Goal: Information Seeking & Learning: Learn about a topic

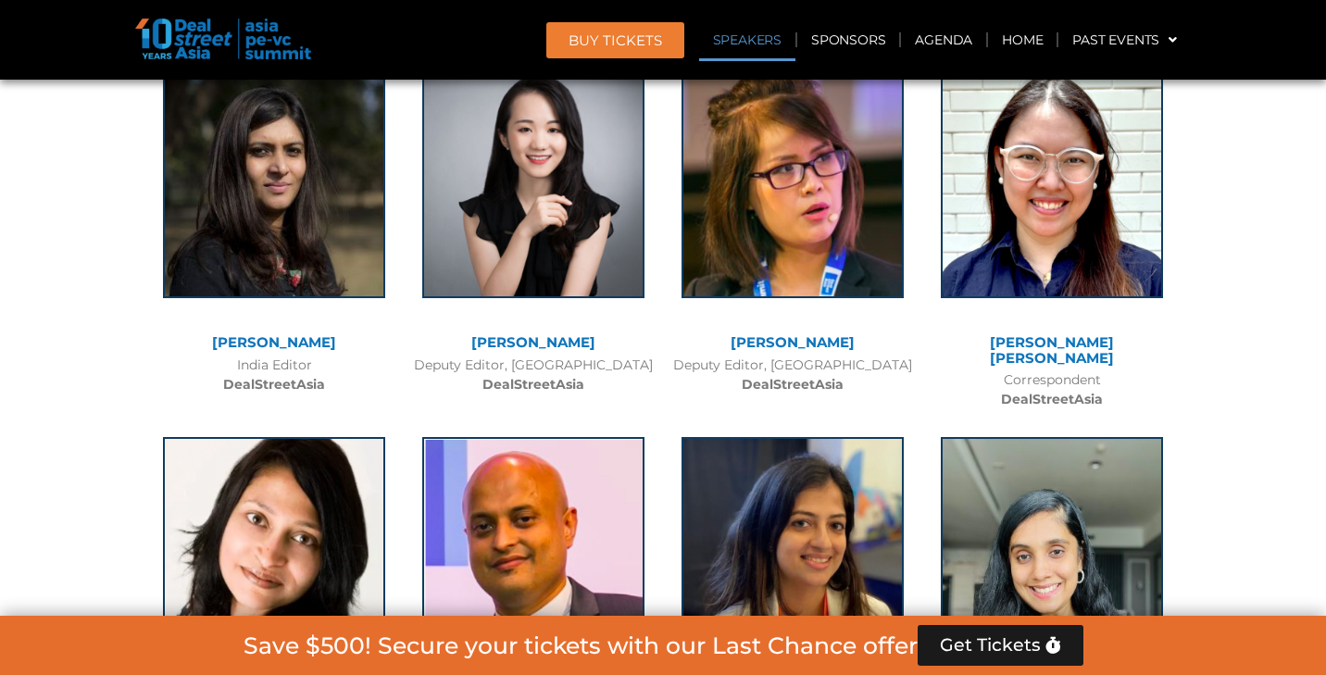
click at [765, 40] on link "Speakers" at bounding box center [747, 40] width 96 height 43
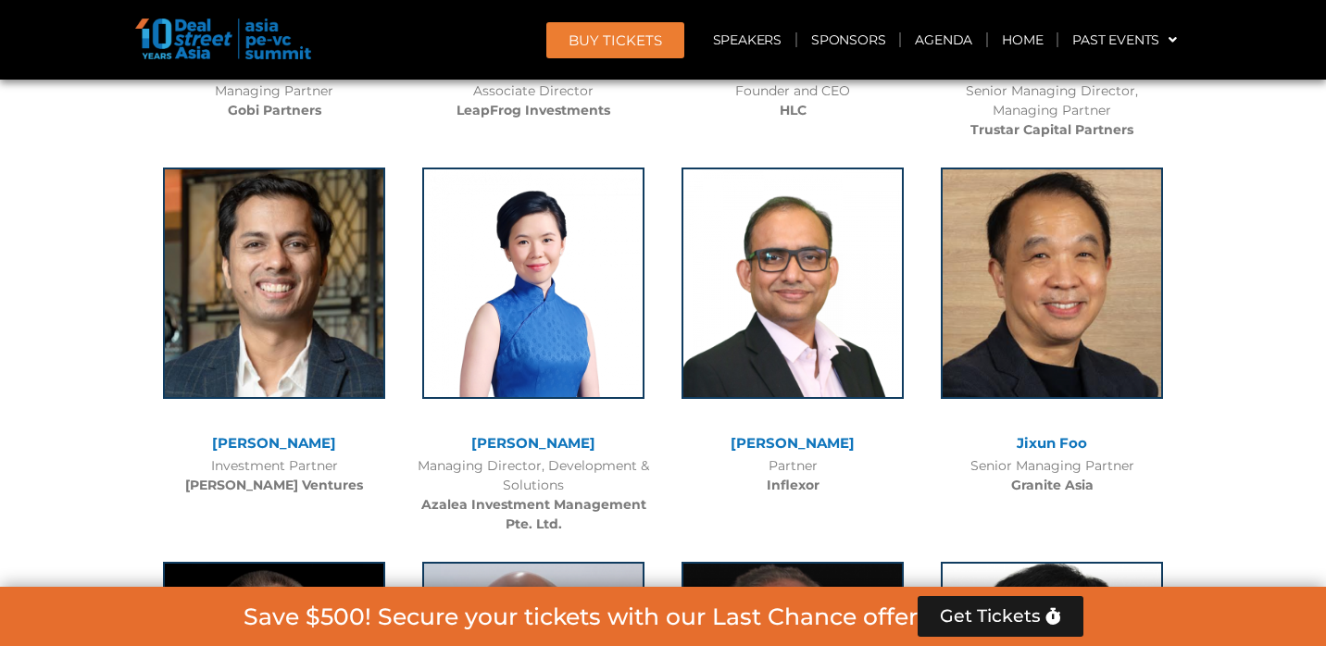
scroll to position [2493, 0]
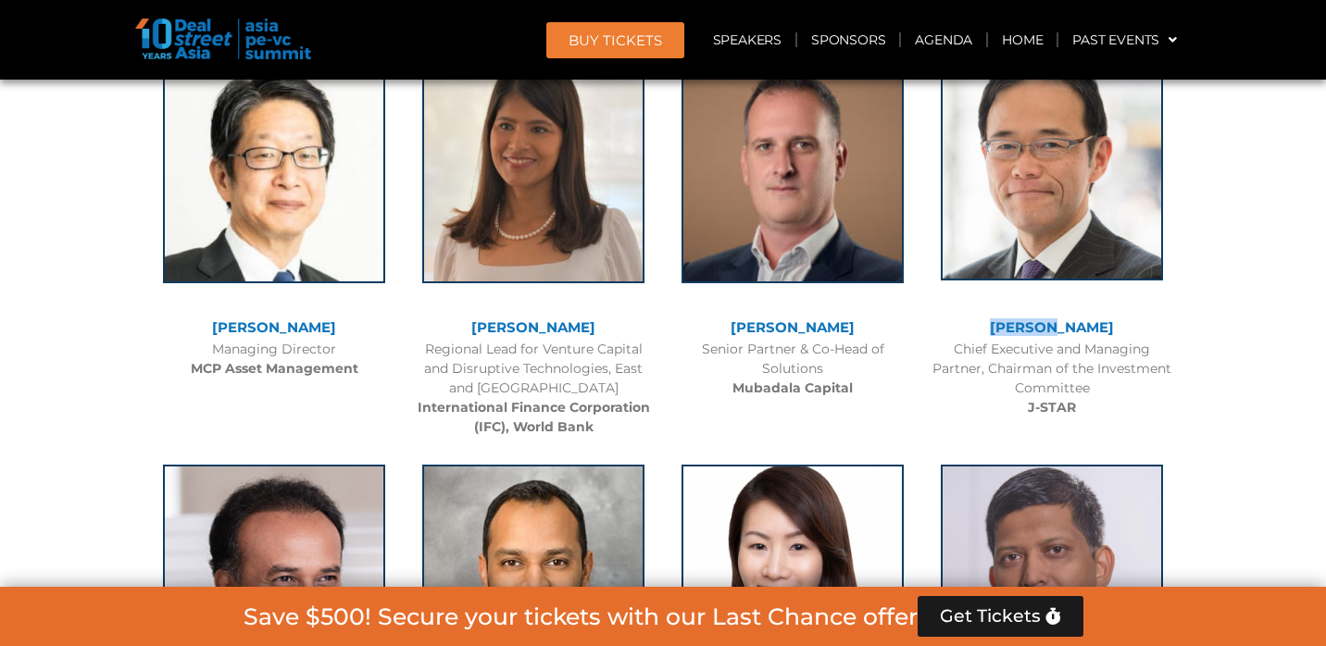
click at [1069, 209] on img at bounding box center [1052, 164] width 222 height 231
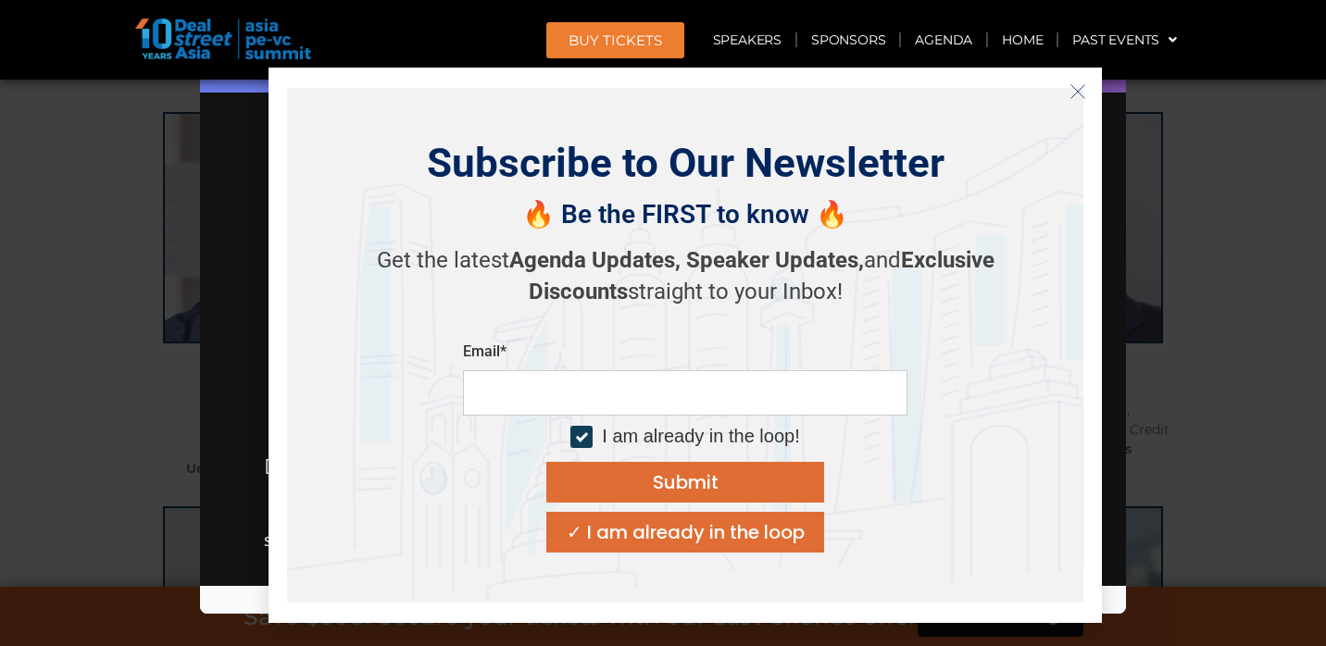
scroll to position [2857, 0]
click at [1078, 86] on icon "Close" at bounding box center [1077, 91] width 17 height 17
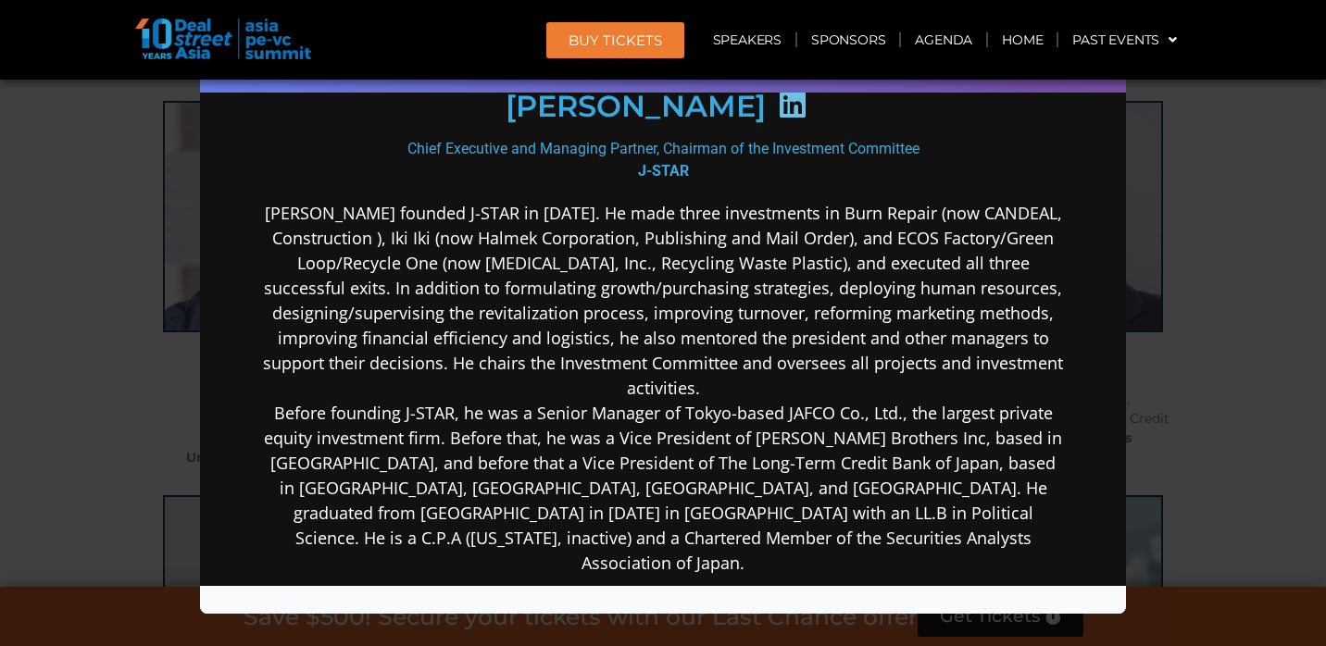
scroll to position [282, 0]
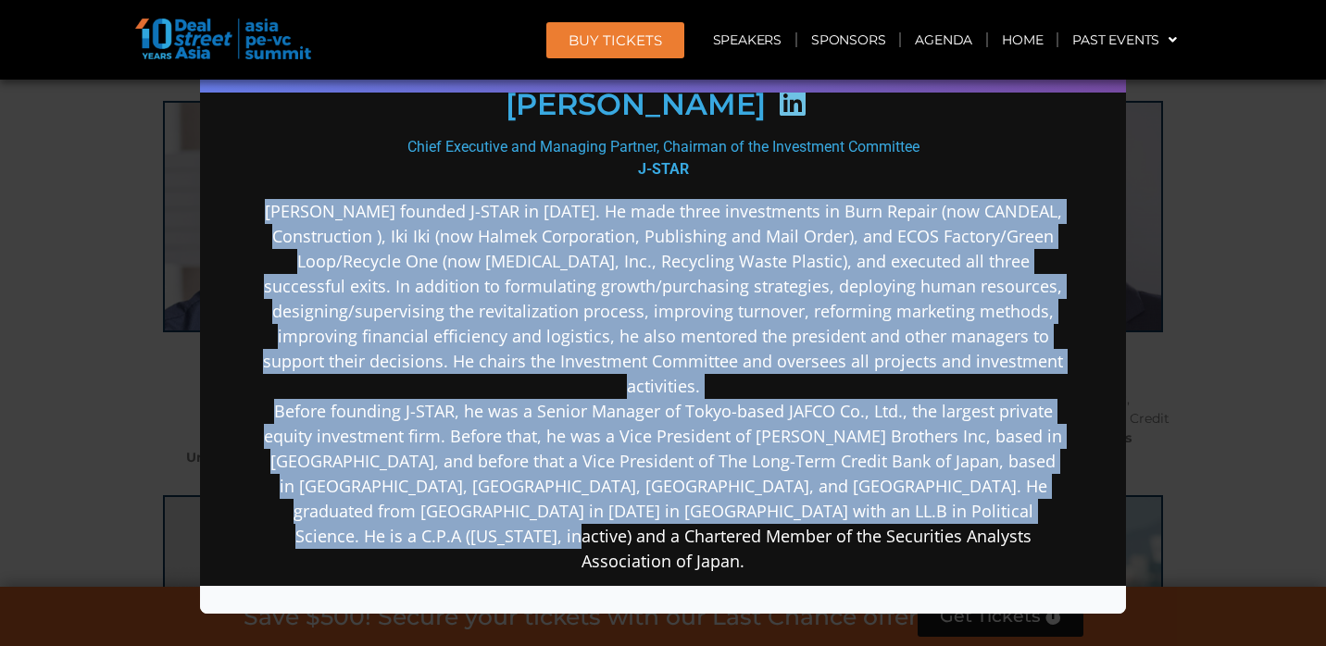
drag, startPoint x: 286, startPoint y: 209, endPoint x: 756, endPoint y: 528, distance: 568.1
click at [756, 528] on p "[PERSON_NAME] founded J-STAR in [DATE]. He made three investments in Burn Repai…" at bounding box center [663, 385] width 800 height 375
copy p "Loremip Dolors Amet consect A-ELIT se Doeiusmo 2216. Te inci utlab etdoloremag …"
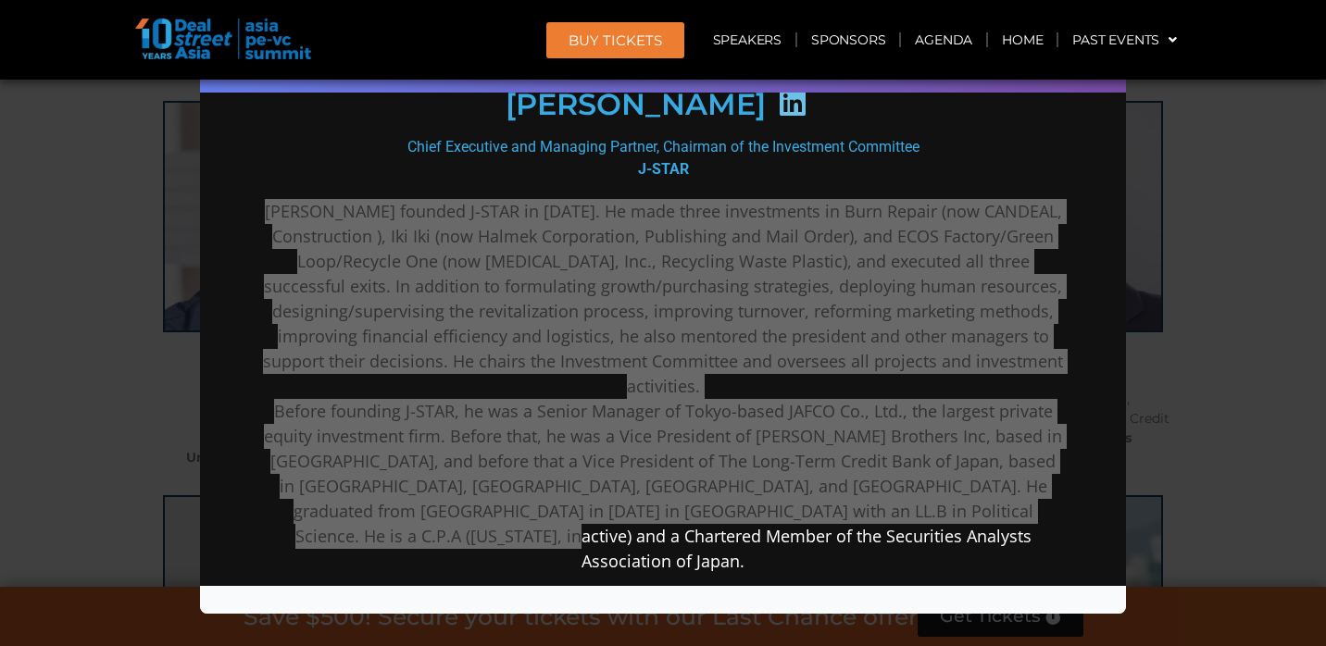
click at [1210, 283] on div "Speaker Profile ×" at bounding box center [663, 323] width 1326 height 646
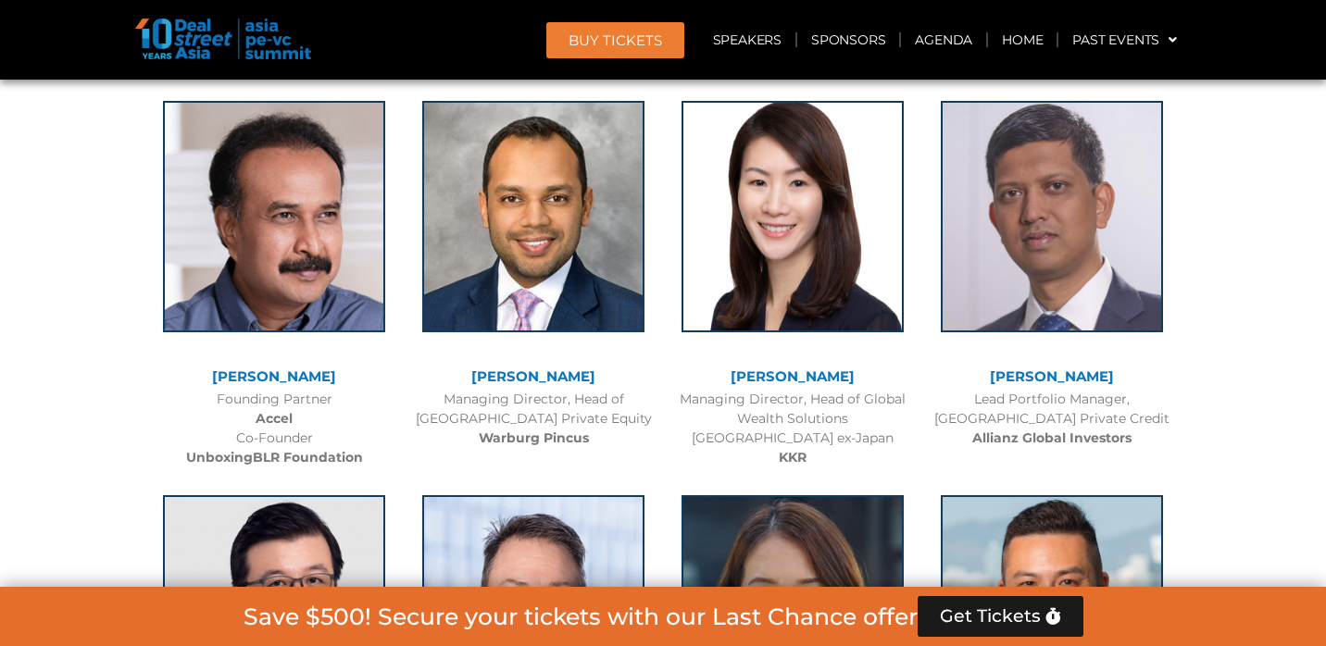
scroll to position [2493, 0]
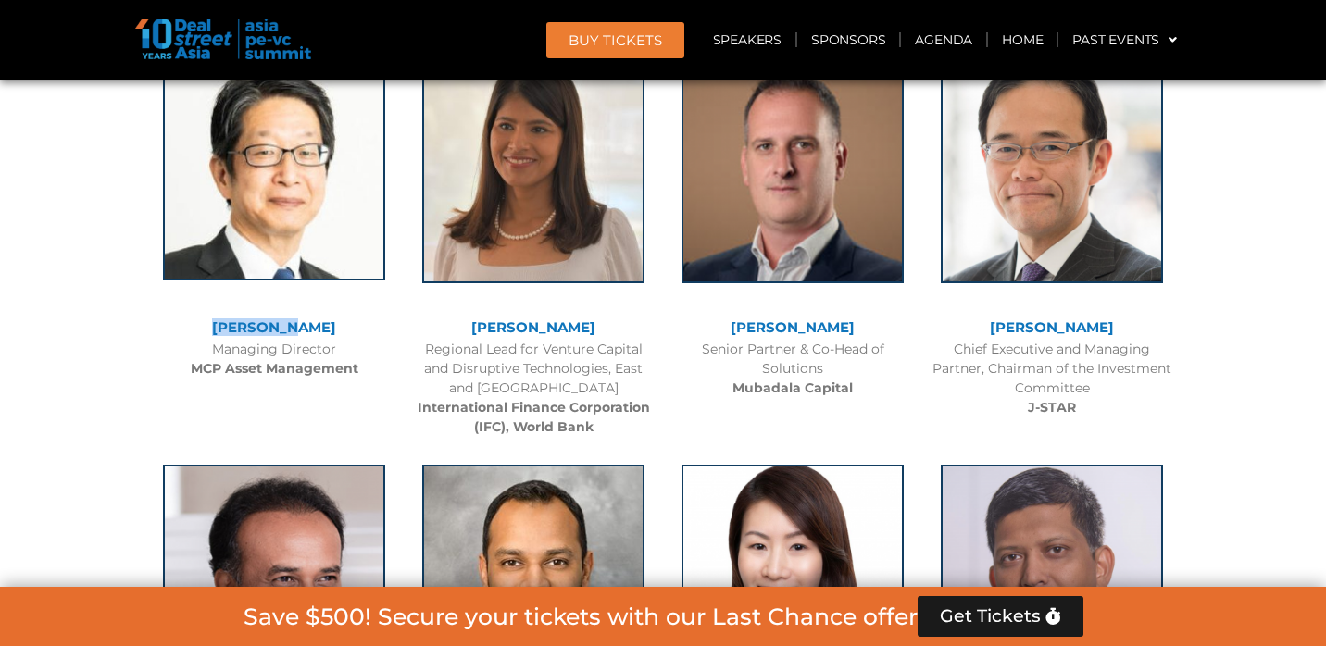
click at [252, 206] on img at bounding box center [274, 164] width 222 height 231
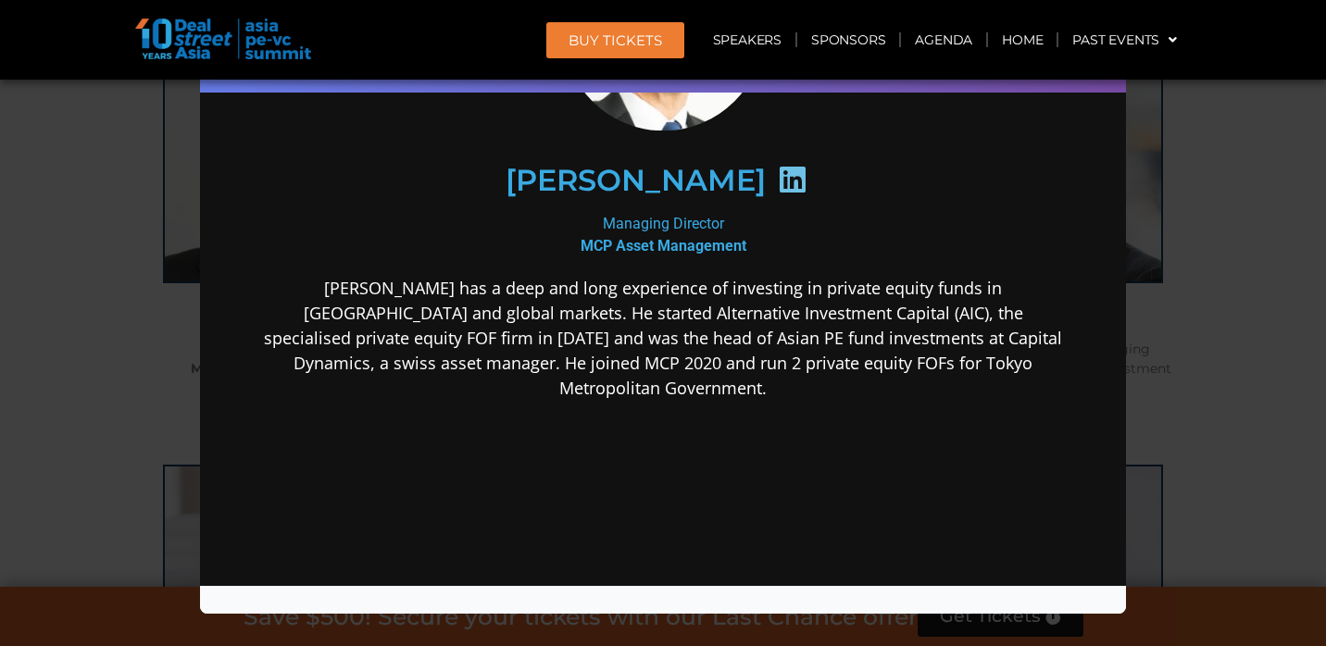
scroll to position [223, 0]
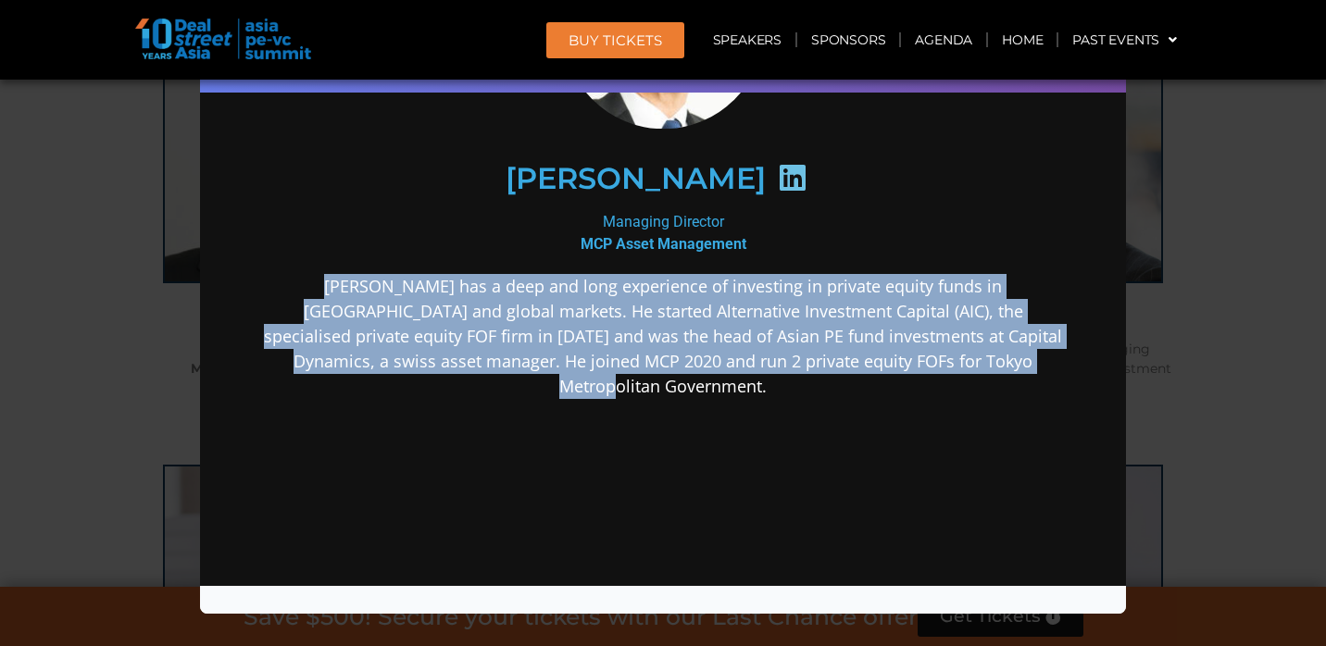
drag, startPoint x: 287, startPoint y: 281, endPoint x: 997, endPoint y: 406, distance: 721.3
click at [997, 406] on div "[PERSON_NAME] has a deep and long experience of investing in private equity fun…" at bounding box center [663, 482] width 800 height 418
copy p "[PERSON_NAME] has a deep and long experience of investing in private equity fun…"
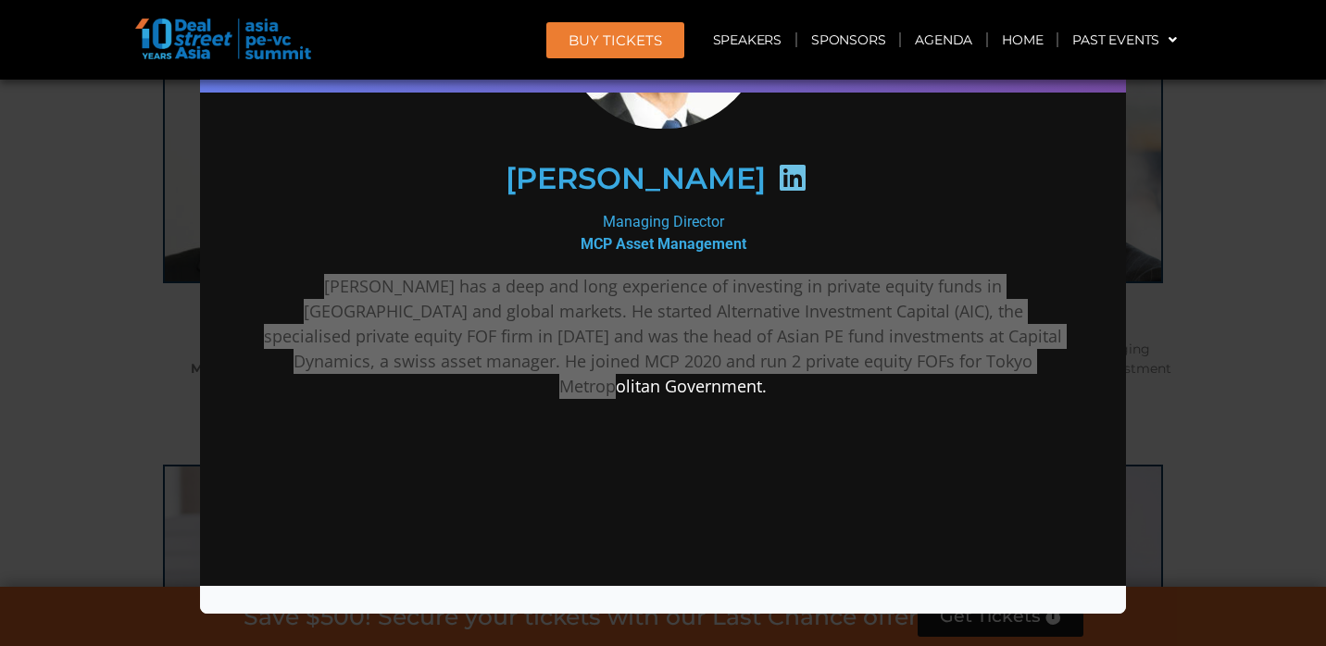
click at [1242, 208] on div "Speaker Profile ×" at bounding box center [663, 323] width 1326 height 646
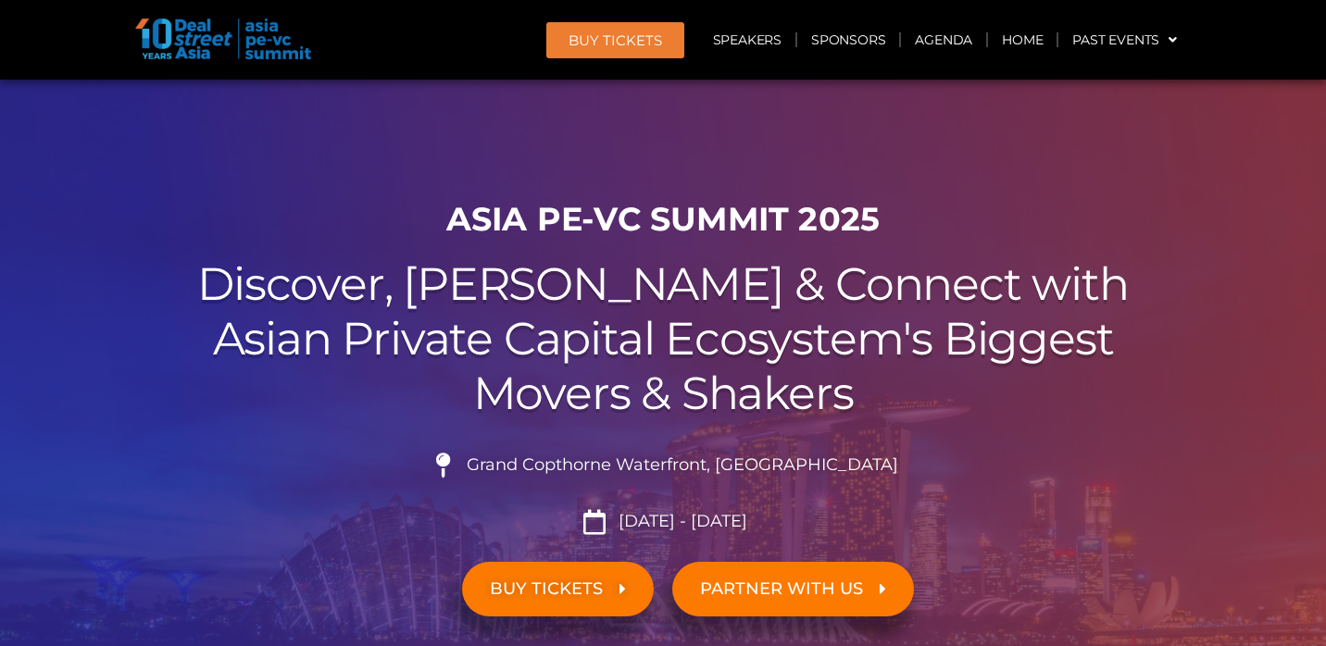
scroll to position [11135, 0]
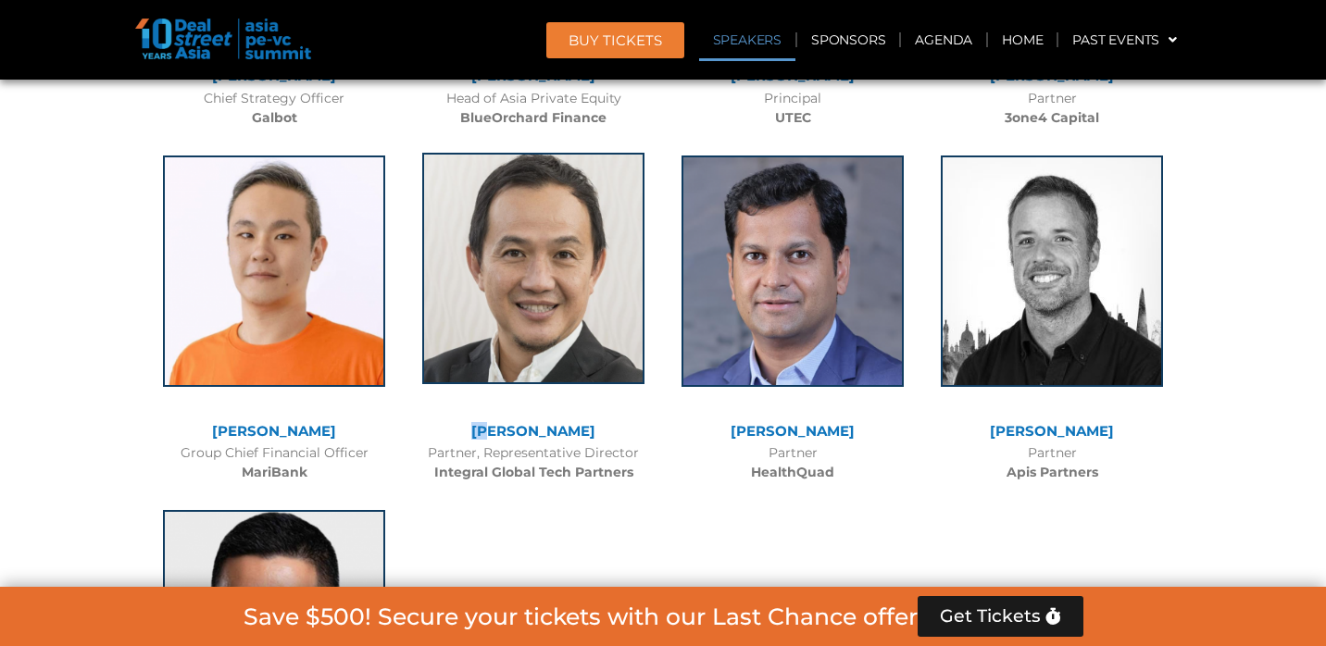
click at [494, 170] on img at bounding box center [533, 268] width 222 height 231
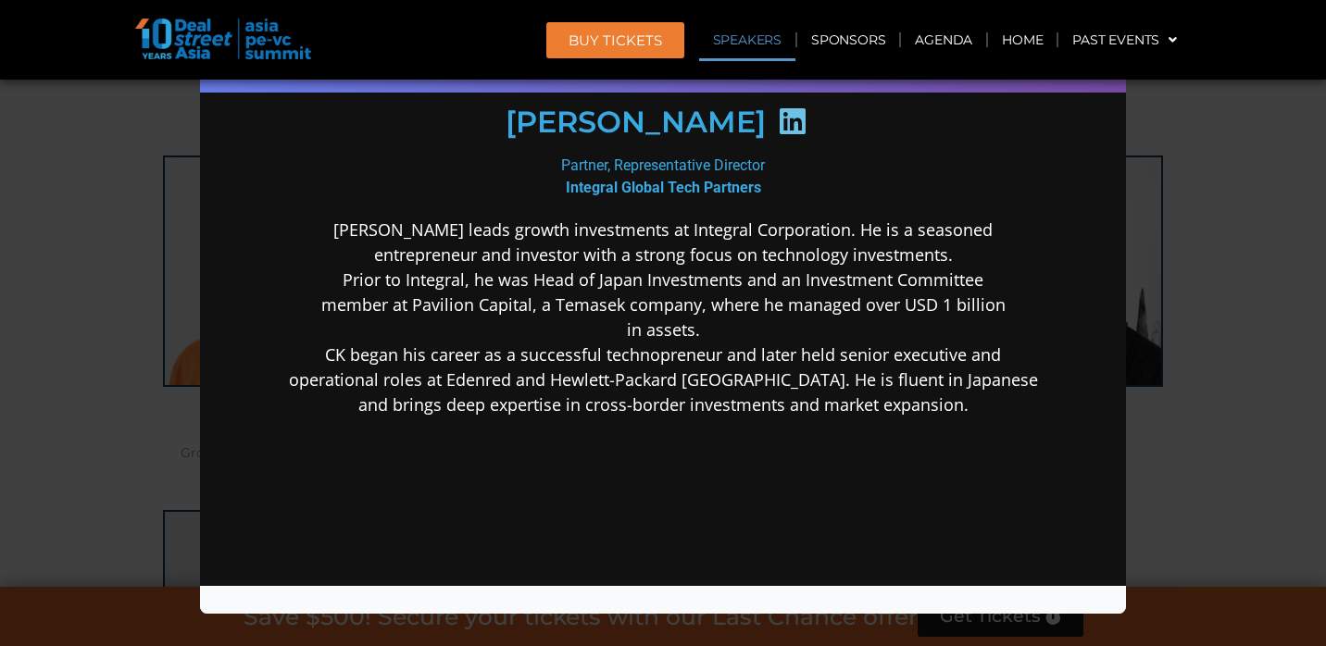
scroll to position [282, 0]
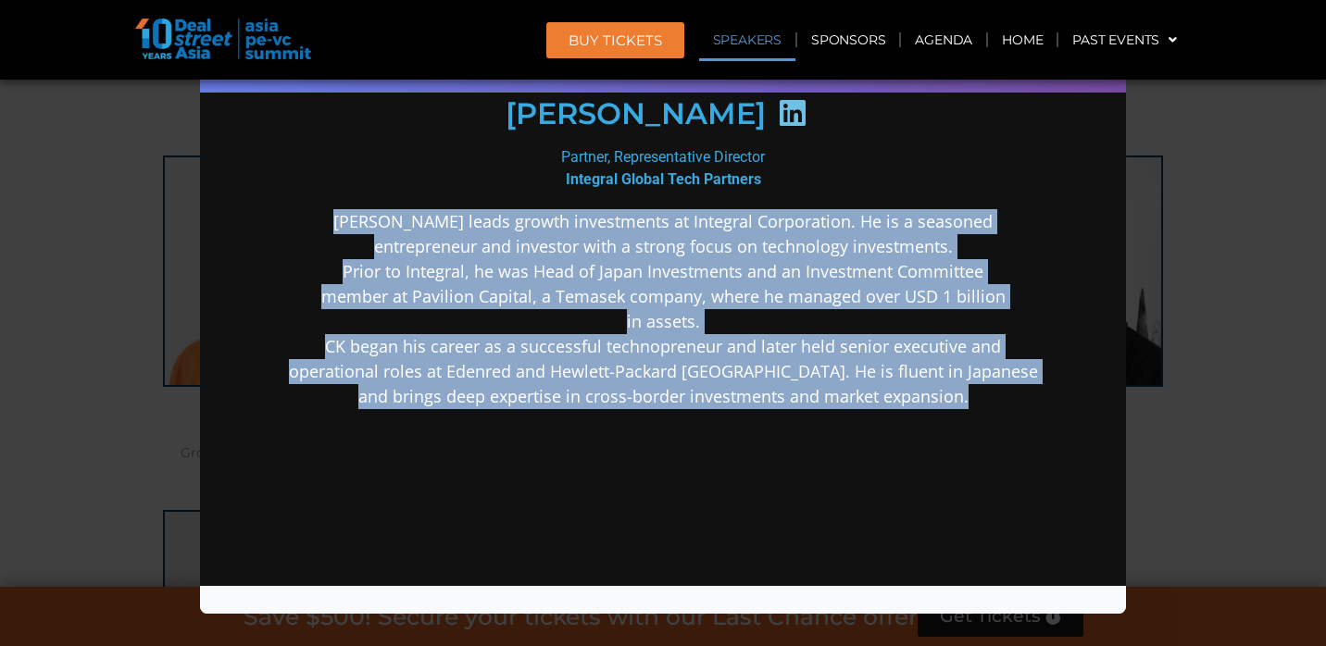
drag, startPoint x: 366, startPoint y: 217, endPoint x: 978, endPoint y: 418, distance: 644.2
click at [978, 418] on div "[PERSON_NAME] leads growth investments at Integral Corporation. He is a seasone…" at bounding box center [663, 454] width 800 height 493
copy p "[PERSON_NAME] leads growth investments at Integral Corporation. He is a seasone…"
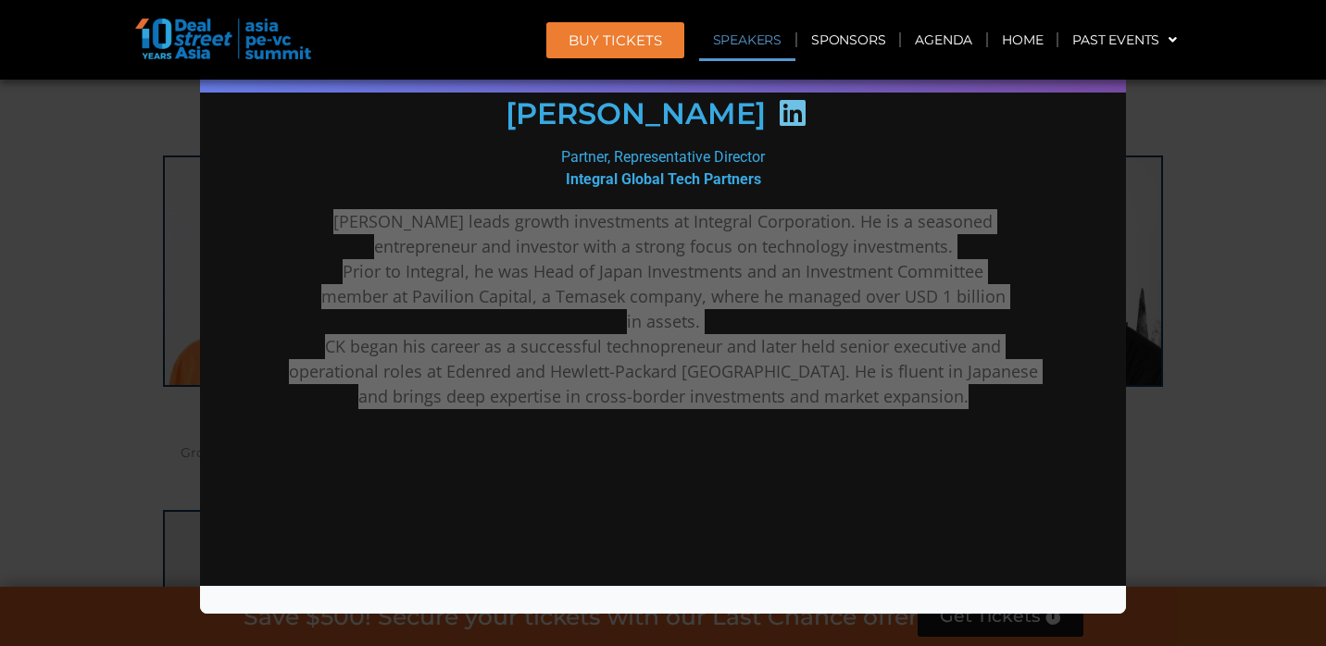
click at [1228, 274] on div "Speaker Profile ×" at bounding box center [663, 323] width 1326 height 646
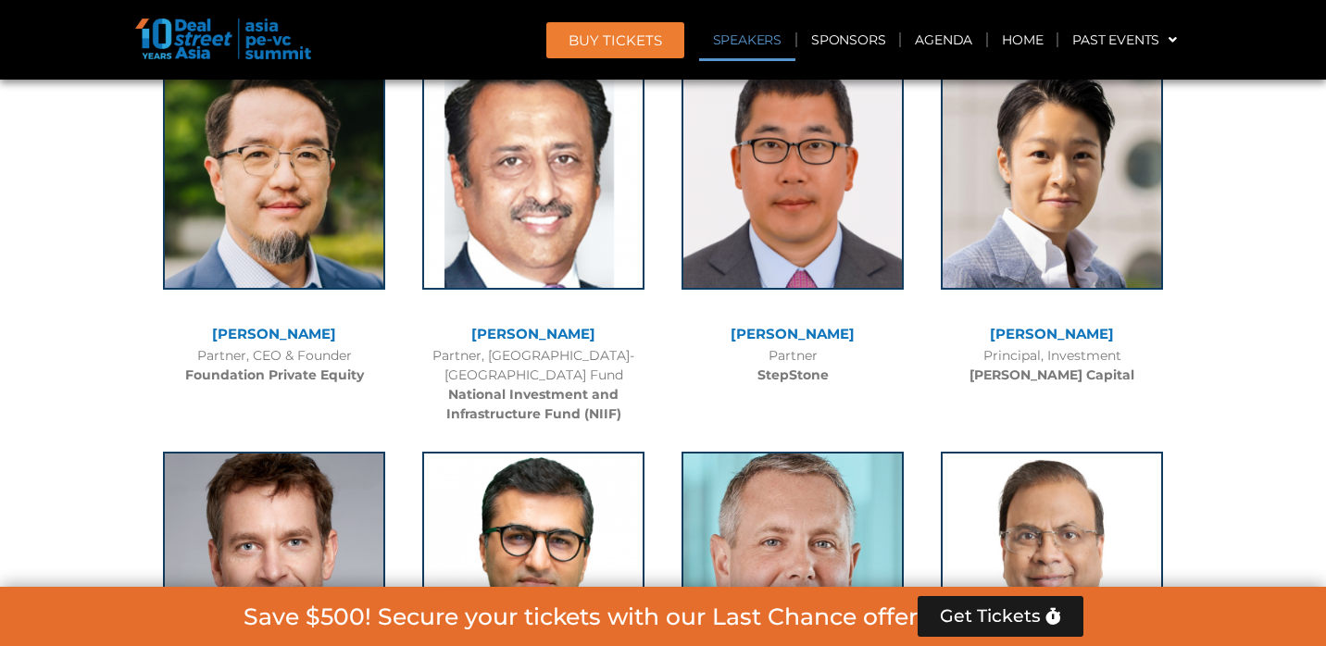
scroll to position [12114, 0]
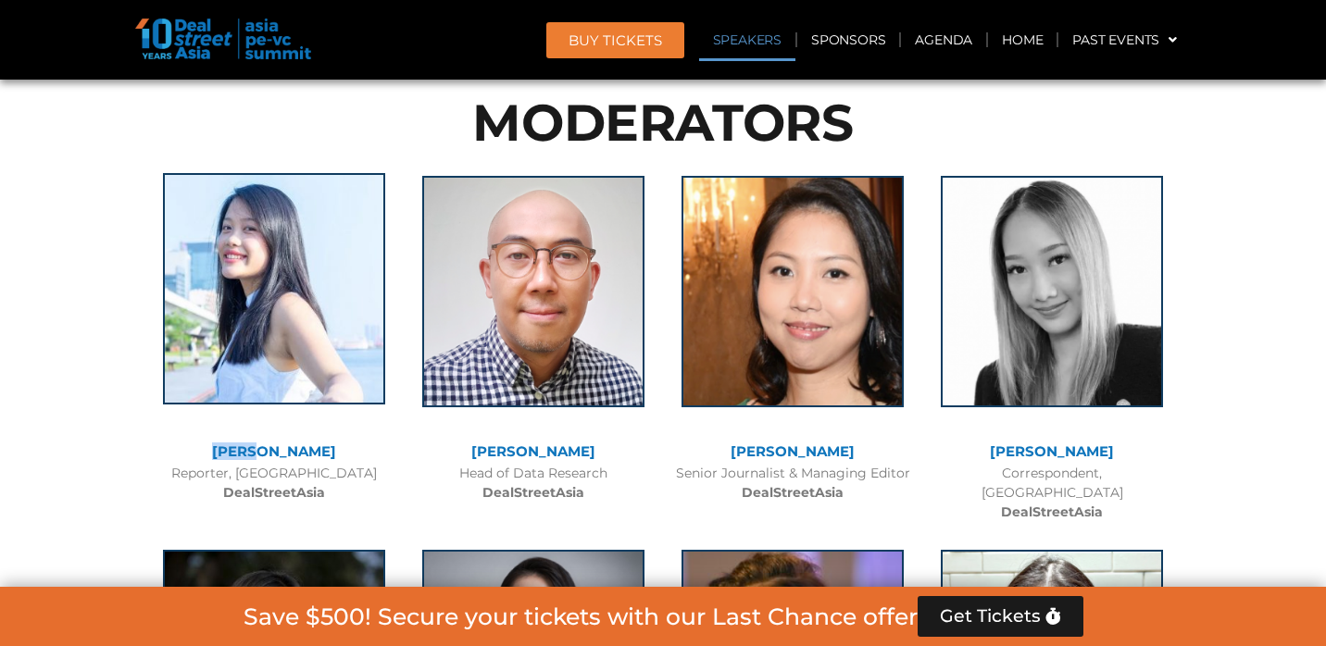
click at [270, 188] on img at bounding box center [274, 288] width 222 height 231
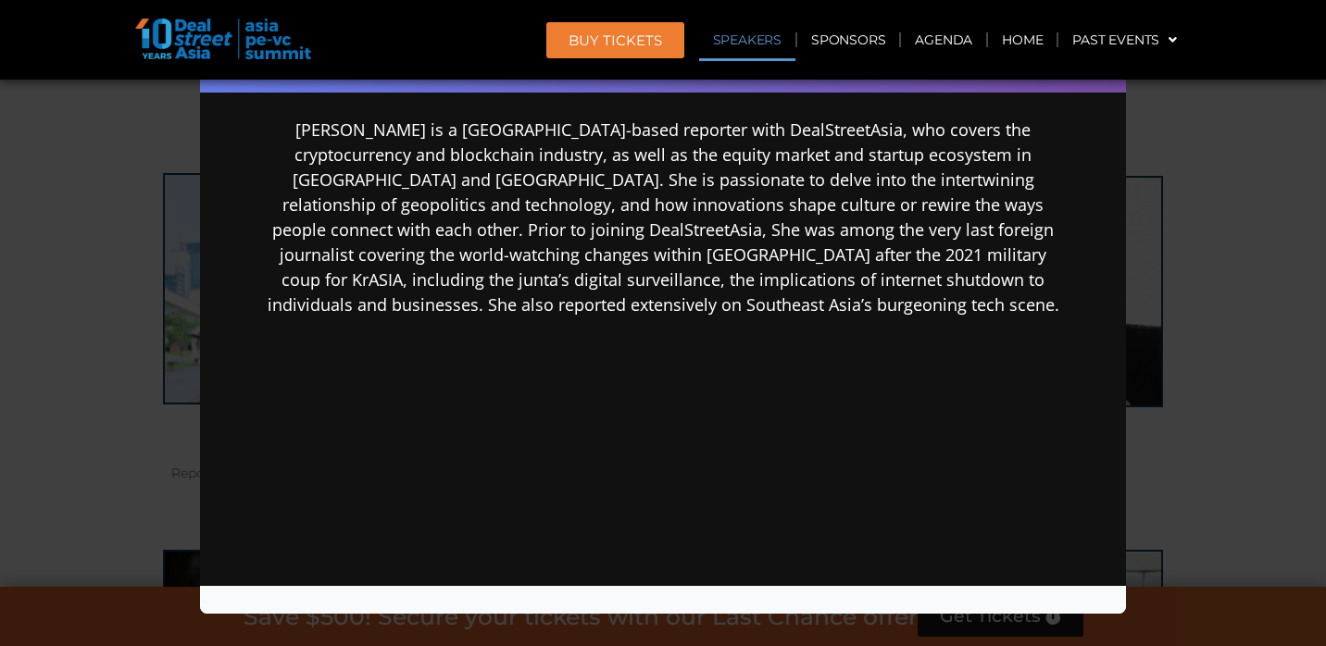
scroll to position [391, 0]
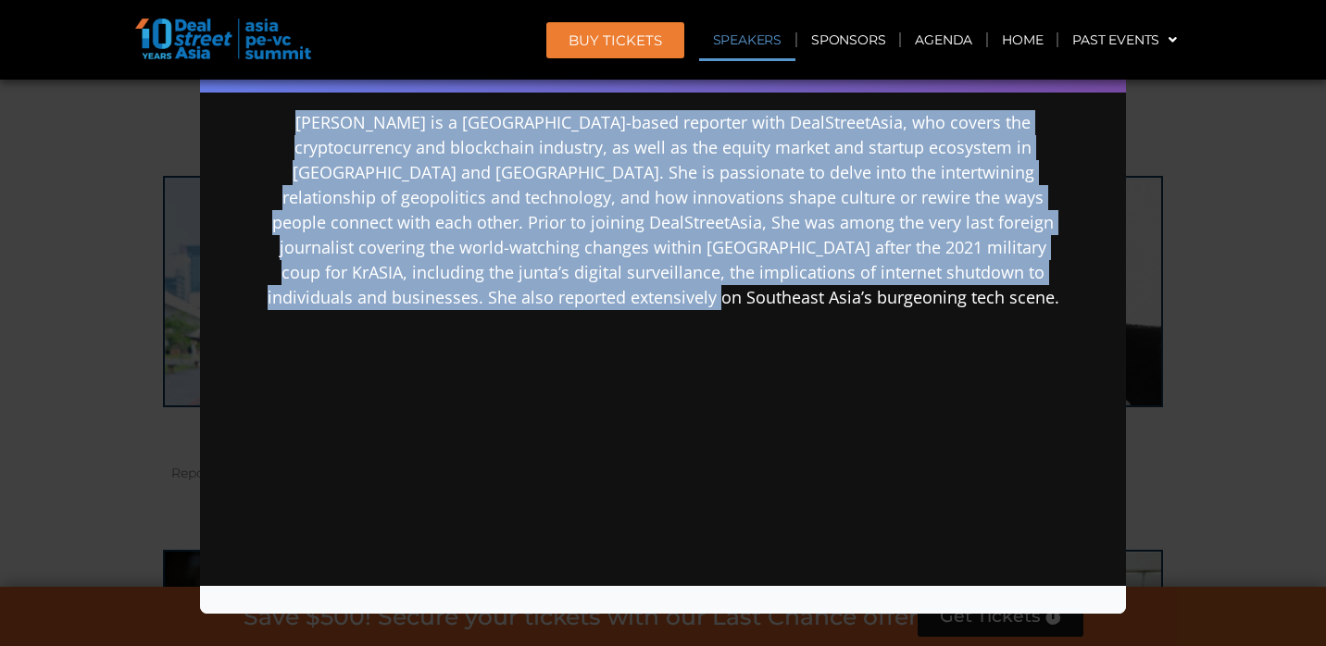
drag, startPoint x: 287, startPoint y: 120, endPoint x: 838, endPoint y: 320, distance: 586.1
click at [838, 320] on div "[PERSON_NAME] is a [GEOGRAPHIC_DATA]-based reporter with DealStreetAsia, who co…" at bounding box center [663, 355] width 800 height 493
copy p "[PERSON_NAME] is a [GEOGRAPHIC_DATA]-based reporter with DealStreetAsia, who co…"
